Goal: Task Accomplishment & Management: Manage account settings

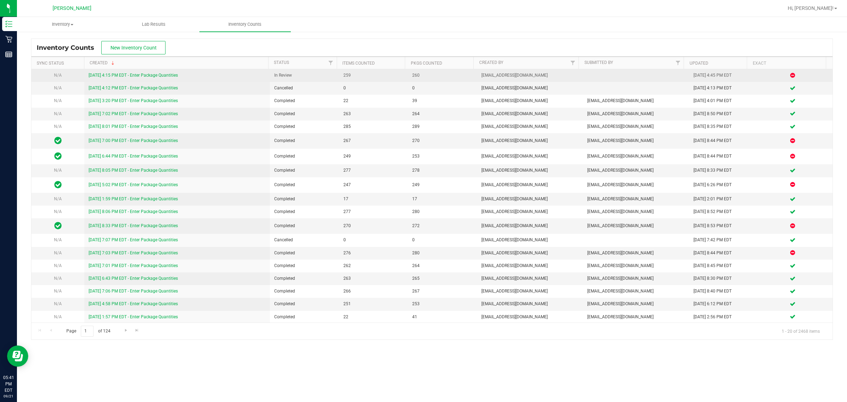
click at [142, 76] on link "[DATE] 4:15 PM EDT - Enter Package Quantities" at bounding box center [133, 75] width 89 height 5
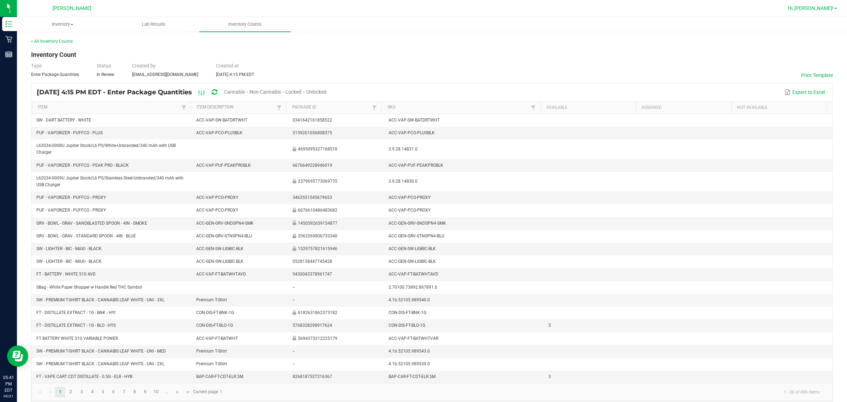
click at [828, 5] on span "Hi, [PERSON_NAME]!" at bounding box center [811, 8] width 46 height 6
click at [811, 64] on span "Sign Out" at bounding box center [810, 62] width 20 height 7
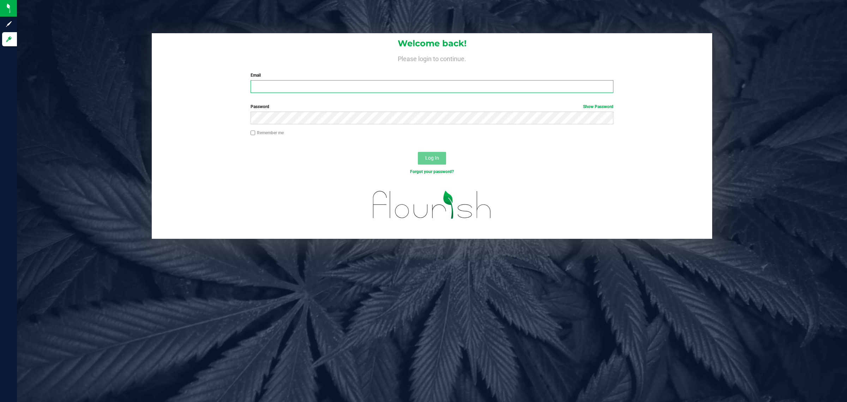
click at [411, 87] on input "Email" at bounding box center [432, 86] width 363 height 13
type input "[EMAIL_ADDRESS][DOMAIN_NAME]"
click at [418, 152] on button "Log In" at bounding box center [432, 158] width 28 height 13
